Goal: Task Accomplishment & Management: Use online tool/utility

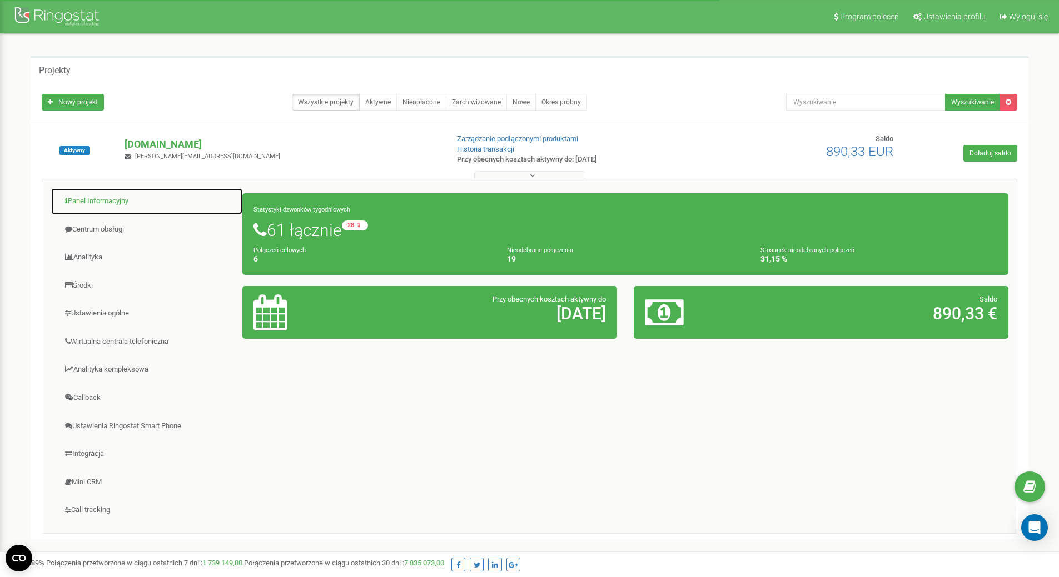
click at [120, 203] on link "Panel Informacyjny" at bounding box center [147, 201] width 192 height 27
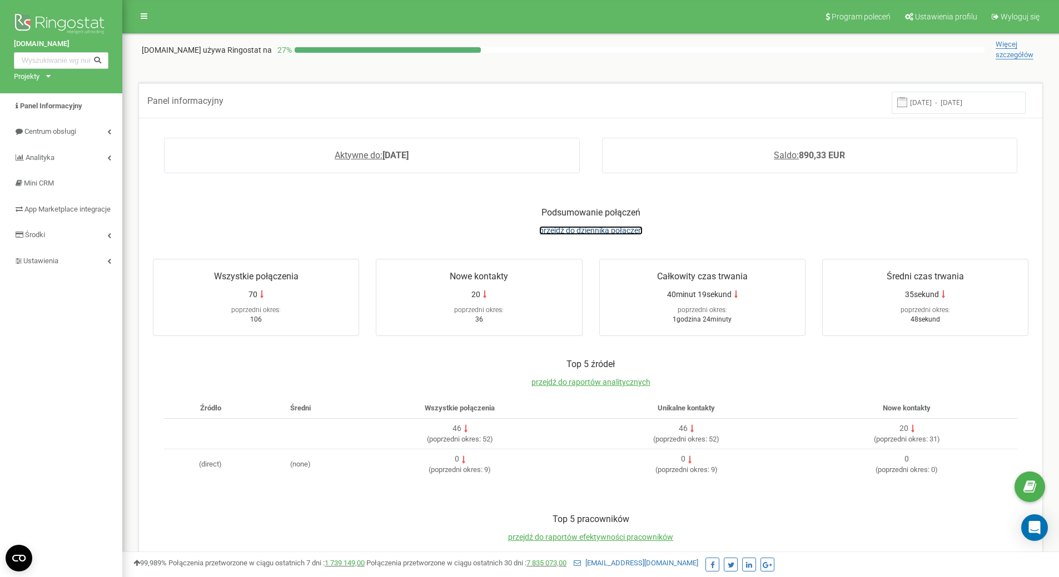
click at [593, 234] on span "przejdź do dziennika połączeń" at bounding box center [590, 230] width 103 height 9
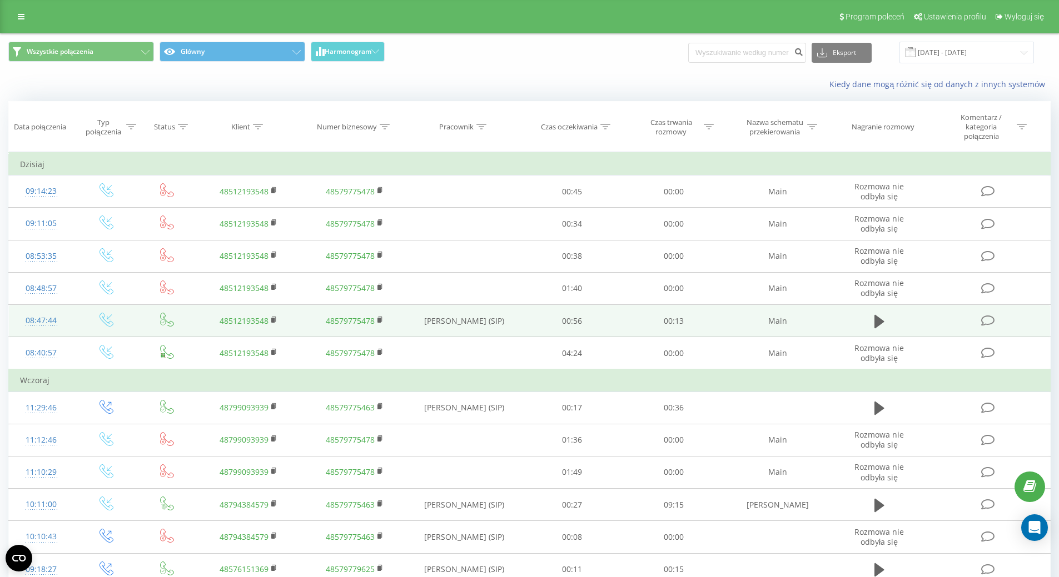
click at [865, 326] on td at bounding box center [879, 321] width 98 height 32
click at [876, 325] on icon at bounding box center [879, 321] width 10 height 13
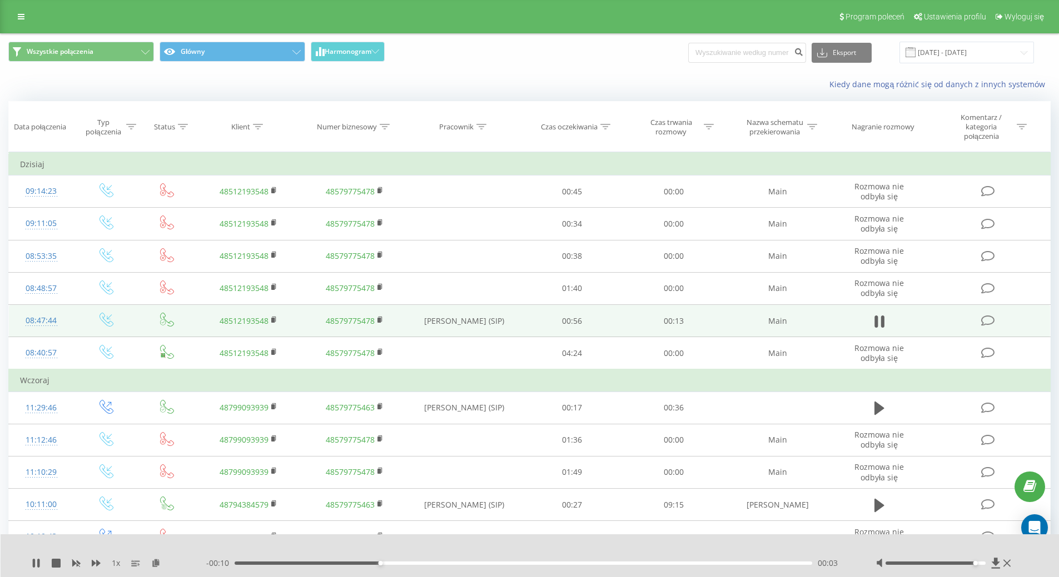
click at [974, 565] on div at bounding box center [935, 563] width 100 height 3
